Goal: Information Seeking & Learning: Learn about a topic

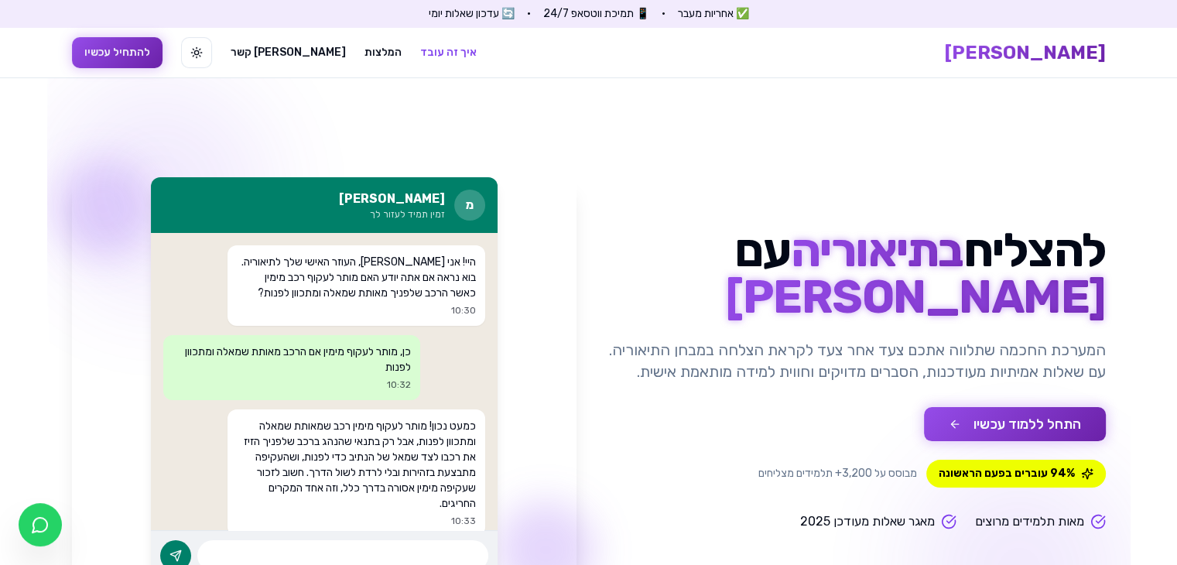
click at [420, 54] on link "איך זה עובד" at bounding box center [448, 52] width 56 height 15
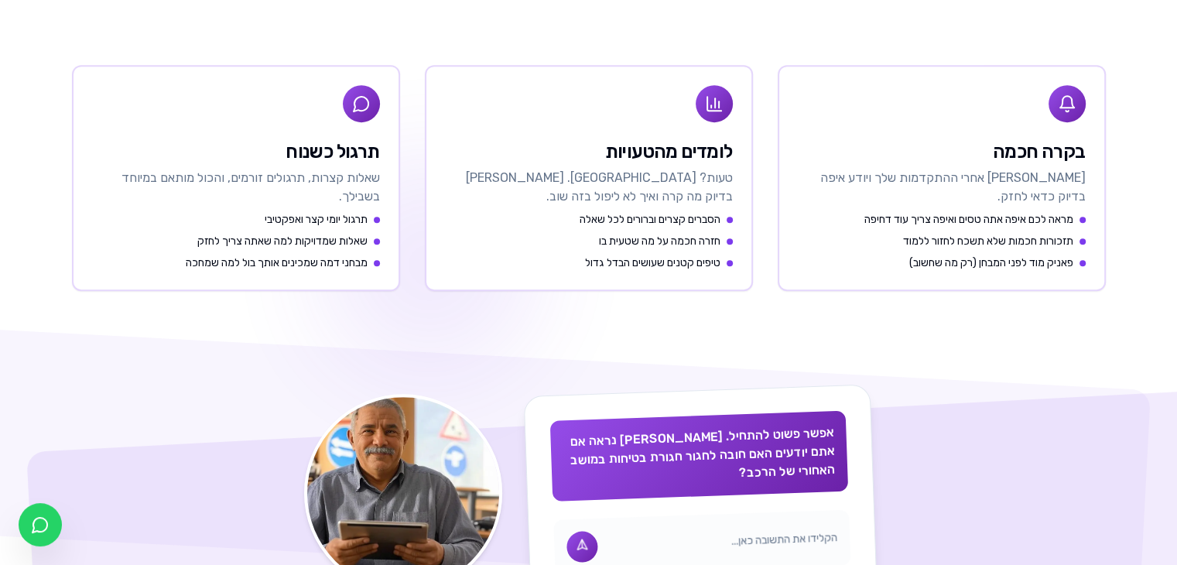
scroll to position [678, 0]
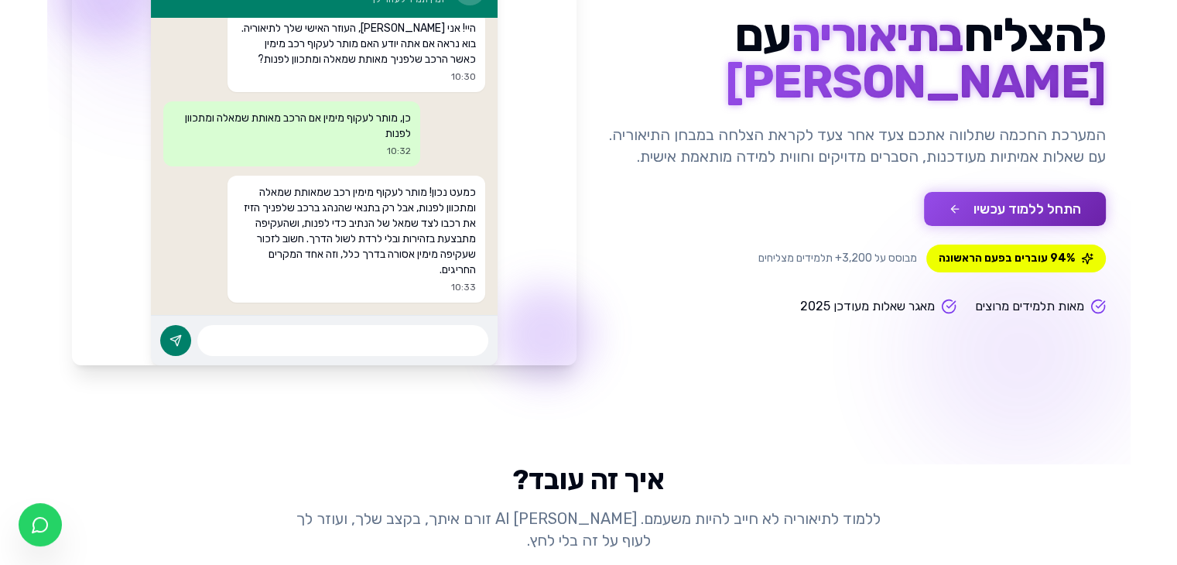
scroll to position [232, 0]
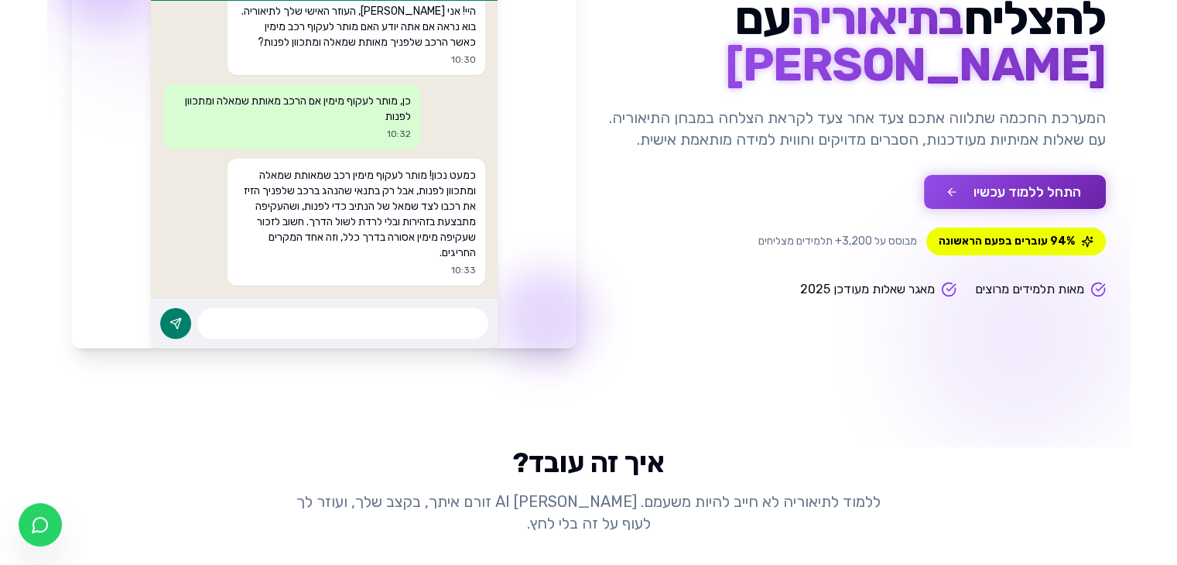
click at [944, 194] on button "התחל ללמוד עכשיו" at bounding box center [1015, 192] width 182 height 34
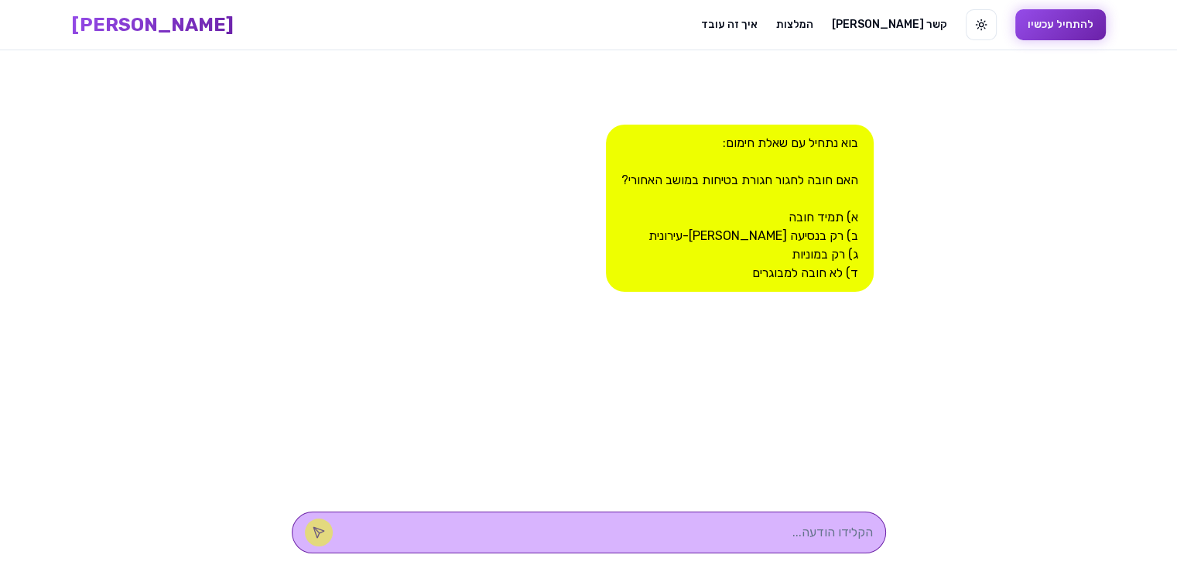
click at [813, 526] on textarea at bounding box center [610, 532] width 524 height 19
type textarea "תמיד [PERSON_NAME]"
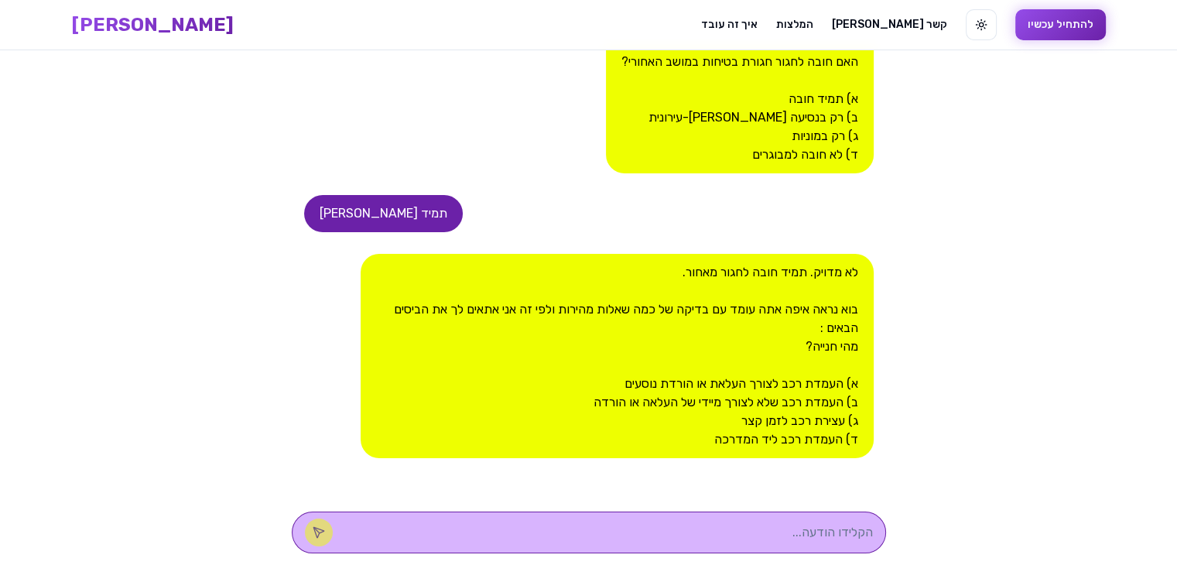
scroll to position [130, 0]
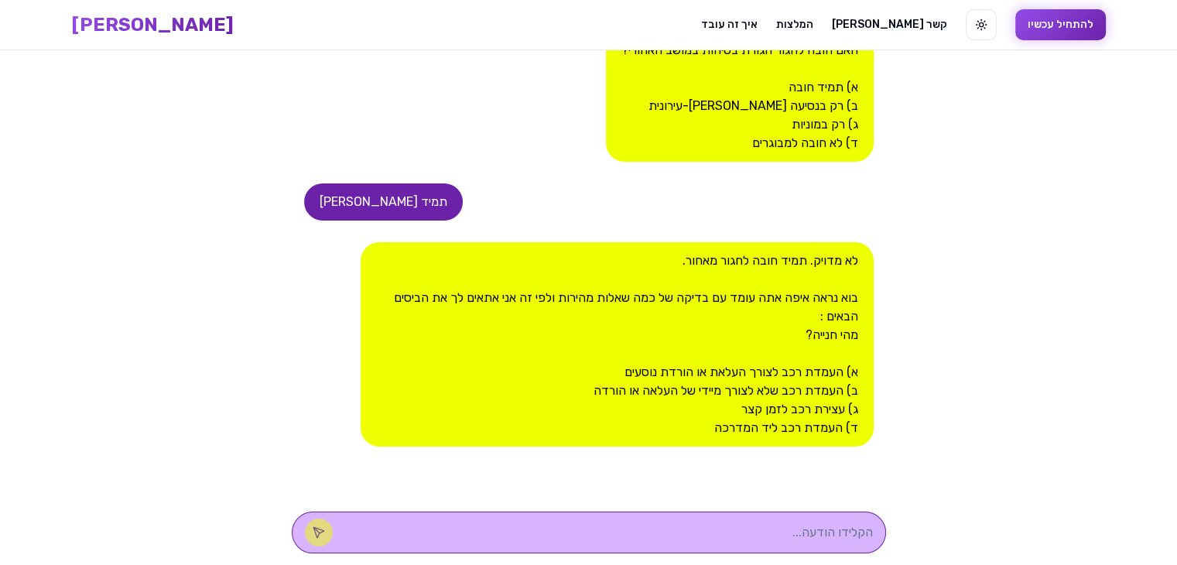
click at [814, 533] on textarea at bounding box center [610, 532] width 524 height 19
type textarea "ב"
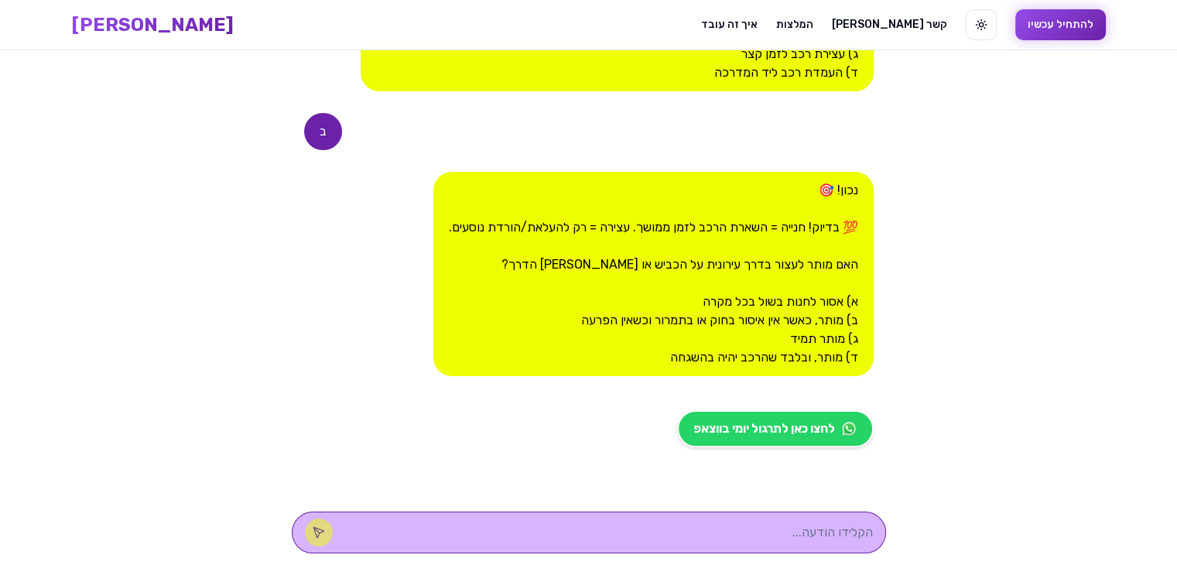
scroll to position [494, 0]
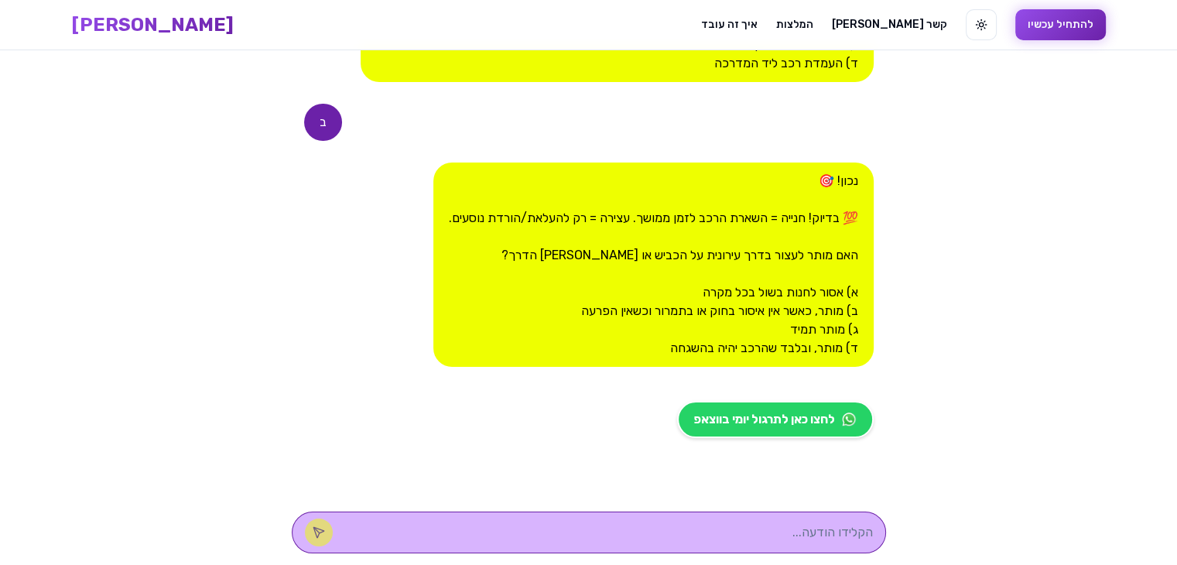
type textarea "ב"
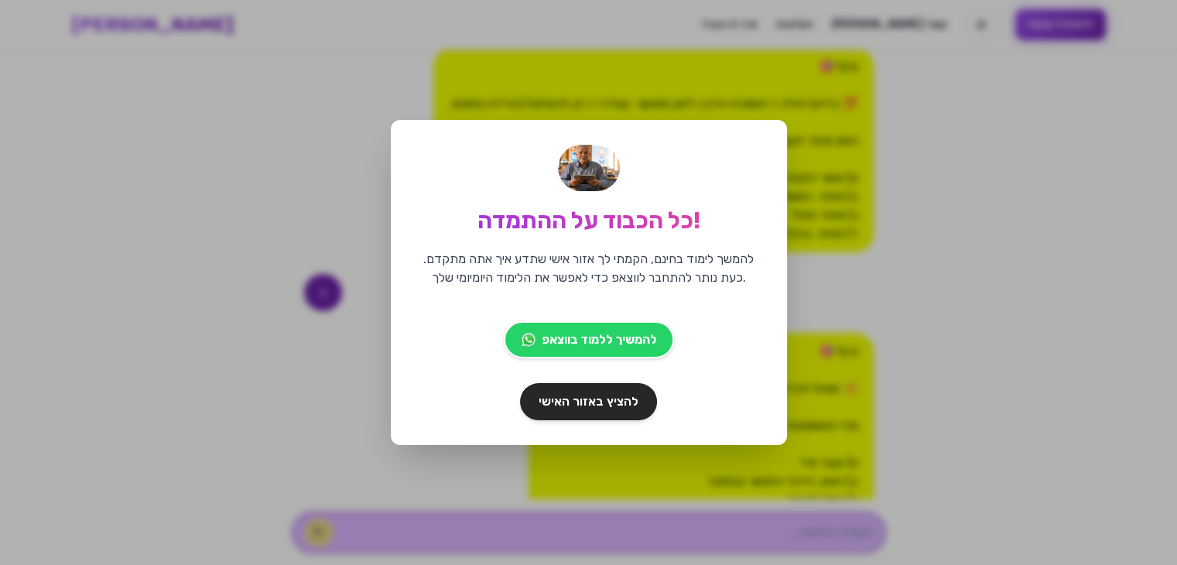
scroll to position [779, 0]
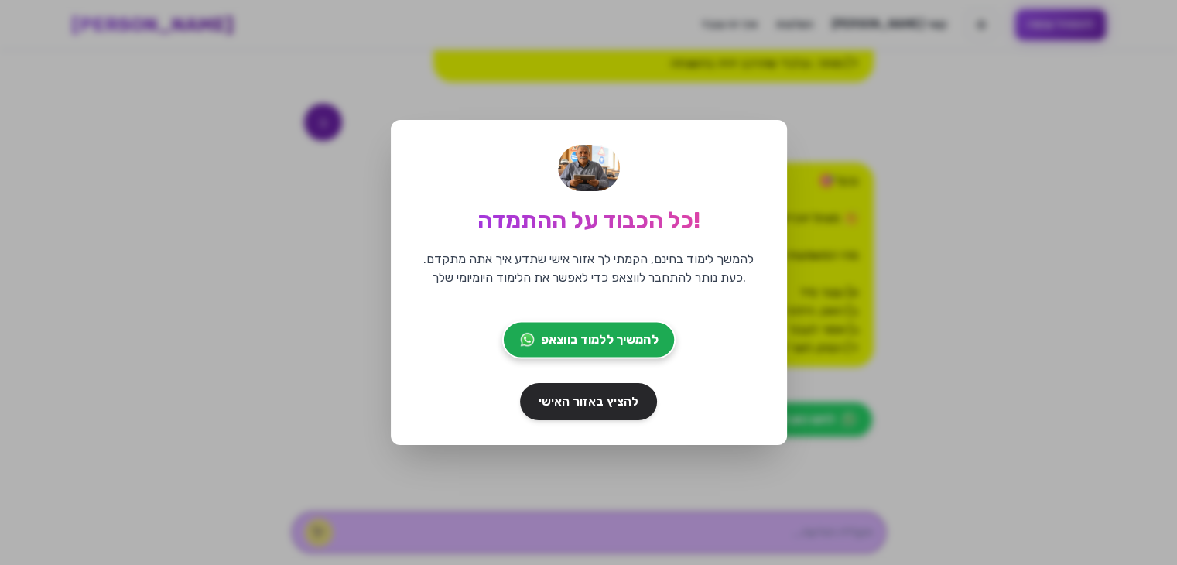
click at [585, 340] on span "להמשיך ללמוד בווצאפ" at bounding box center [599, 339] width 117 height 19
click at [566, 344] on span "להמשיך ללמוד בווצאפ" at bounding box center [599, 339] width 117 height 19
click at [1031, 73] on div "כל הכבוד על ההתמדה! להמשך לימוד בחינם, הקמתי לך אזור אישי שתדע איך אתה מתקדם. כ…" at bounding box center [588, 282] width 1177 height 565
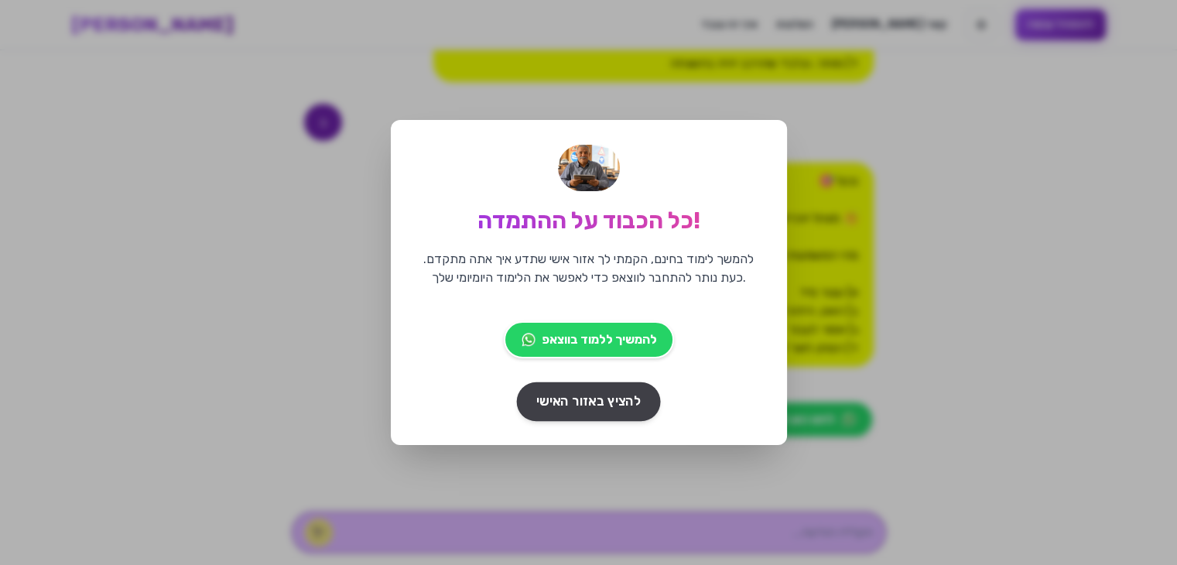
click at [586, 412] on link "להציץ באזור האישי" at bounding box center [589, 401] width 144 height 39
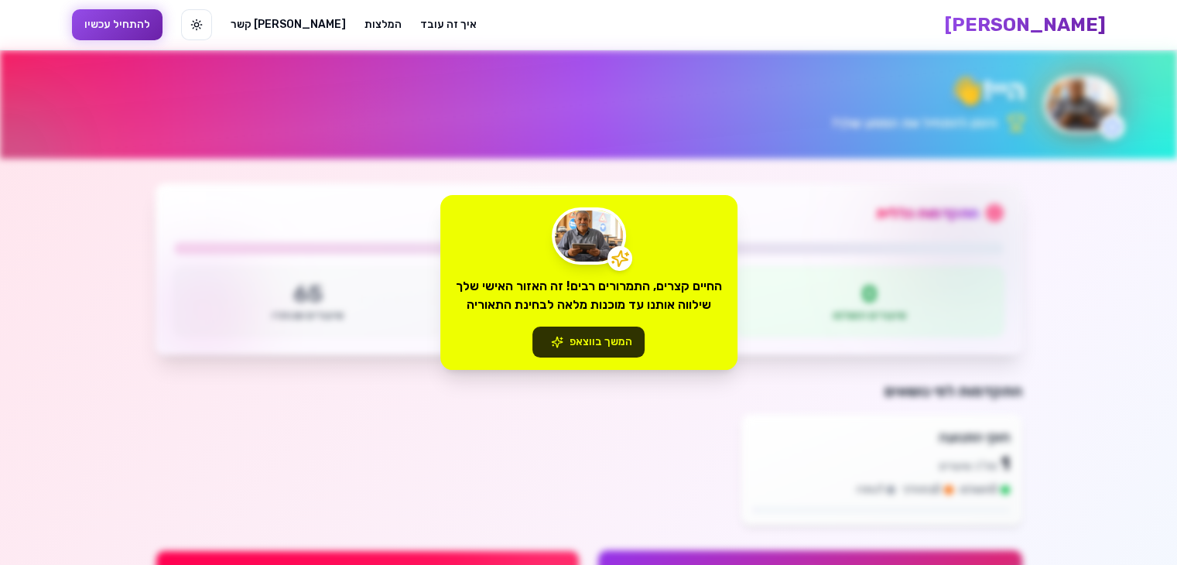
click at [601, 345] on button "המשך בווצאפ" at bounding box center [588, 341] width 112 height 31
